Goal: Task Accomplishment & Management: Manage account settings

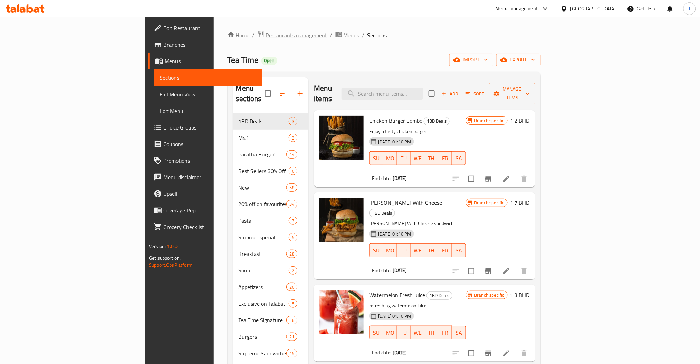
click at [266, 35] on span "Restaurants management" at bounding box center [296, 35] width 61 height 8
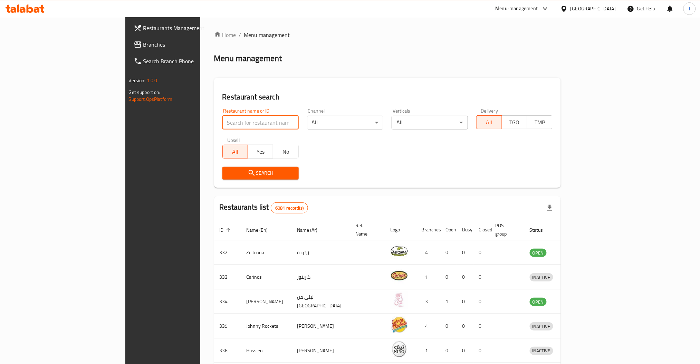
click at [222, 120] on input "search" at bounding box center [260, 123] width 76 height 14
type input "Deboned"
click button "Search" at bounding box center [260, 173] width 76 height 13
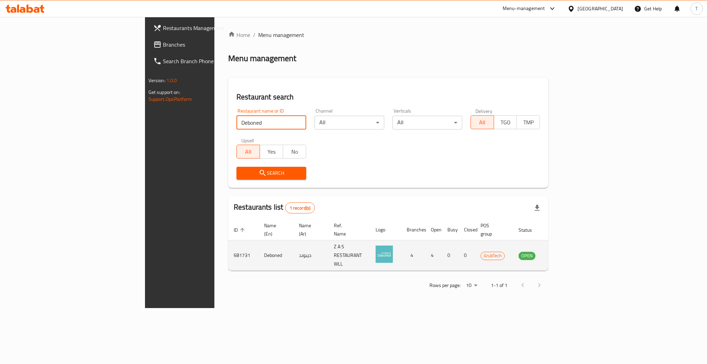
click at [563, 251] on icon "enhanced table" at bounding box center [559, 255] width 8 height 8
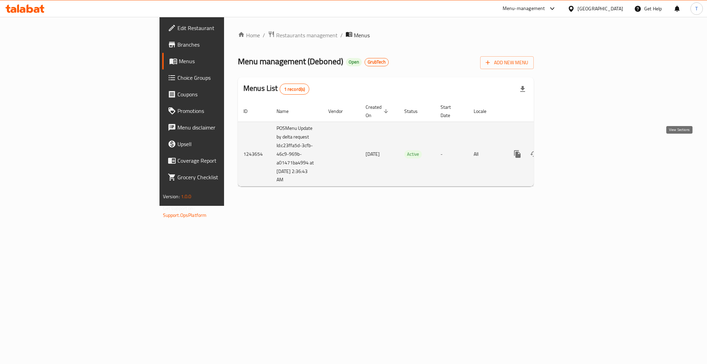
click at [576, 148] on link "enhanced table" at bounding box center [567, 154] width 17 height 17
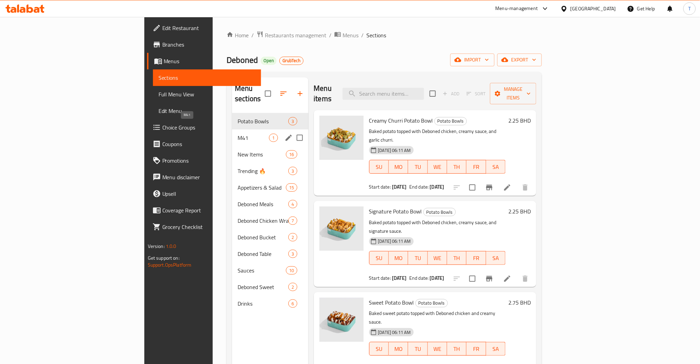
click at [238, 134] on span "M41" at bounding box center [253, 138] width 31 height 8
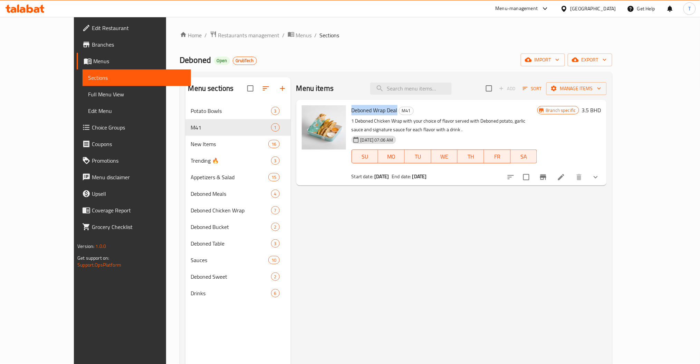
drag, startPoint x: 378, startPoint y: 109, endPoint x: 329, endPoint y: 109, distance: 49.4
click at [329, 108] on div "Deboned Wrap Deal M41 1 Deboned Chicken Wrap with your choice of flavor served …" at bounding box center [451, 143] width 305 height 80
